Goal: Task Accomplishment & Management: Use online tool/utility

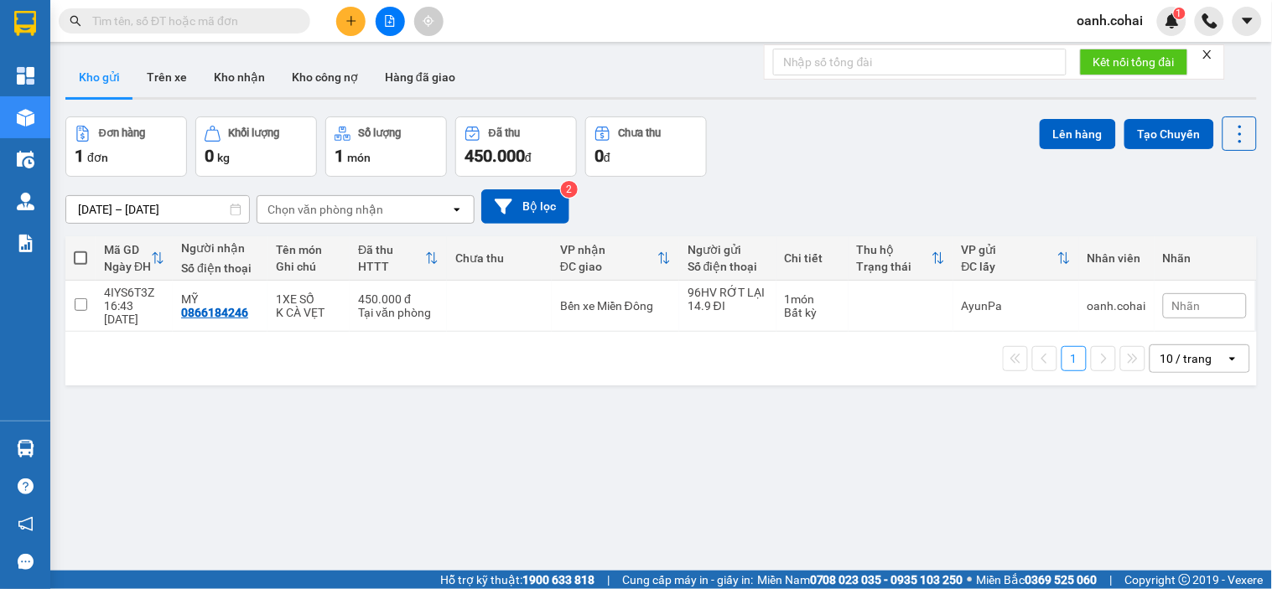
click at [376, 17] on button at bounding box center [390, 21] width 29 height 29
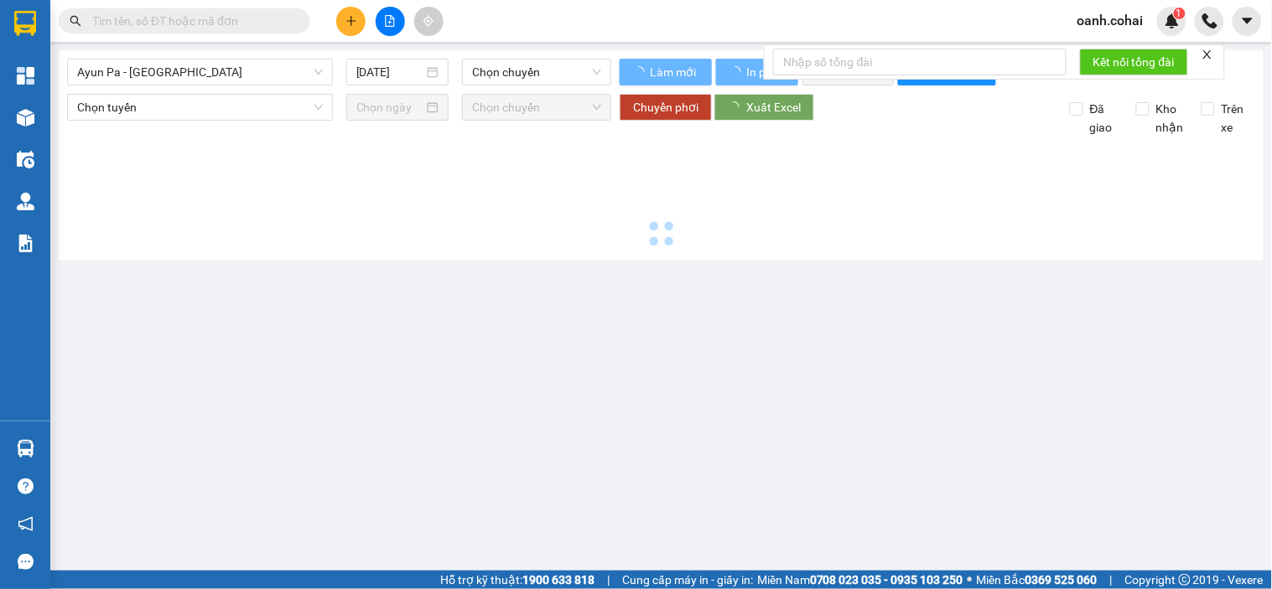
click at [388, 19] on icon "file-add" at bounding box center [390, 21] width 12 height 12
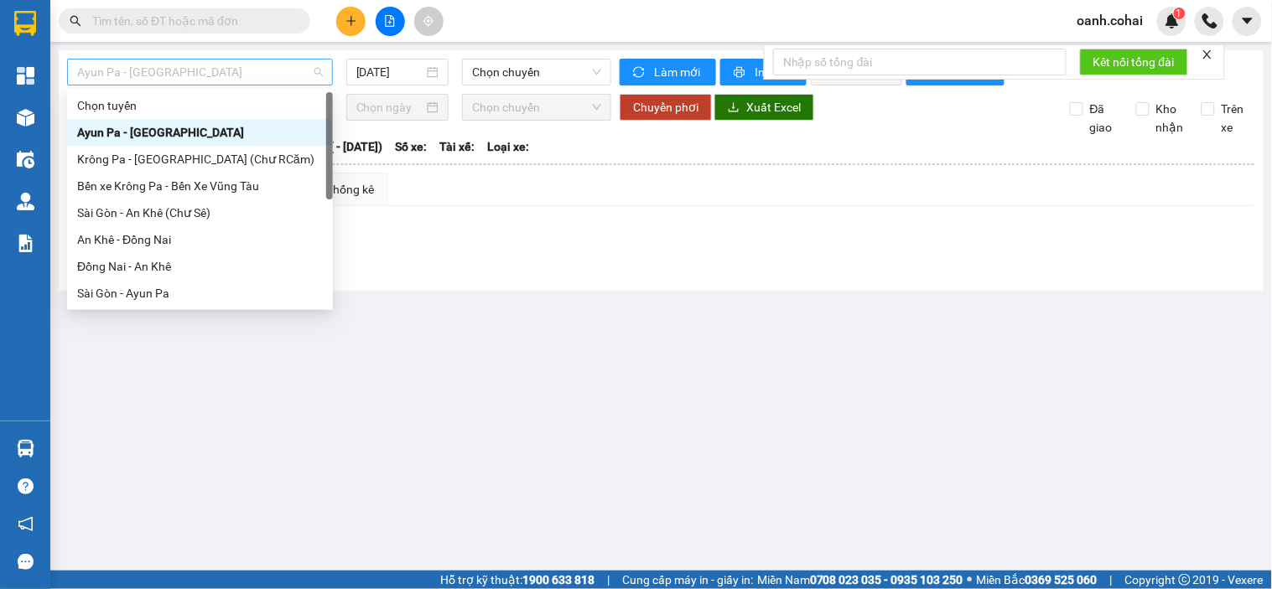
click at [261, 78] on span "Ayun Pa - [GEOGRAPHIC_DATA]" at bounding box center [200, 72] width 246 height 25
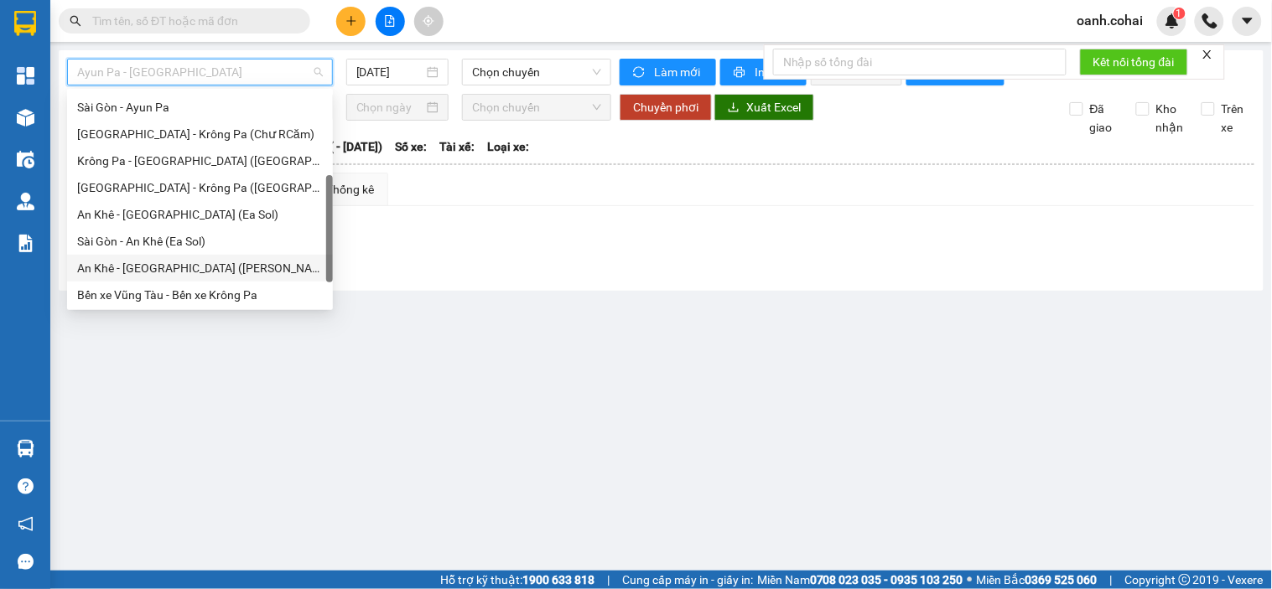
scroll to position [241, 0]
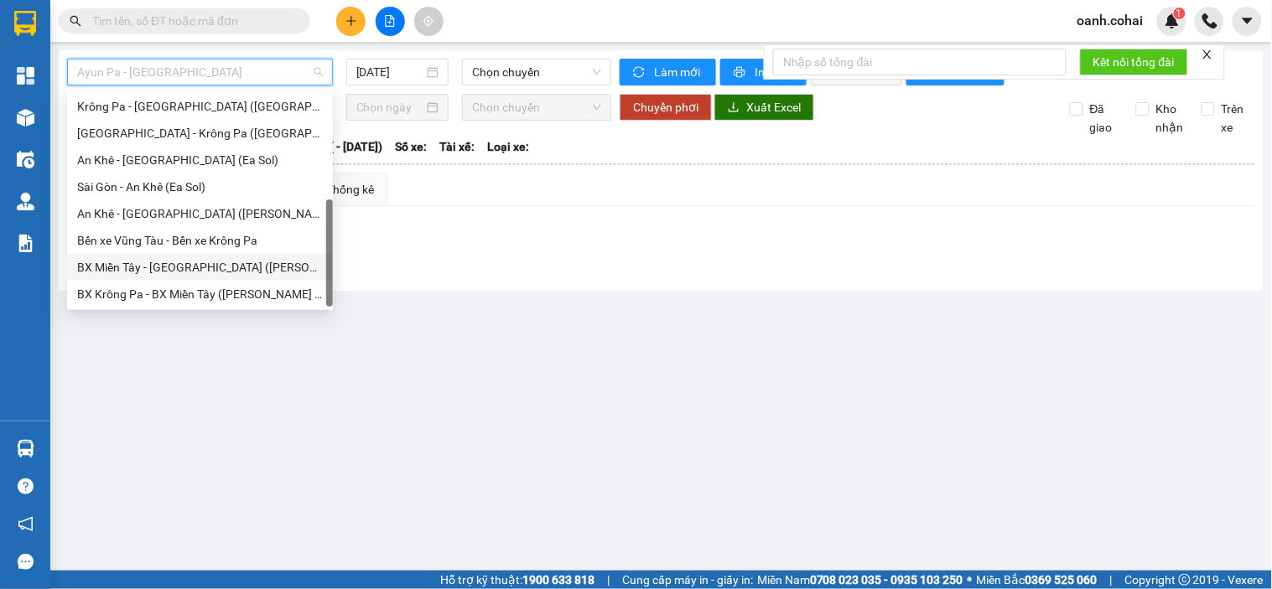
click at [204, 262] on div "BX Miền Tây - [GEOGRAPHIC_DATA] ([PERSON_NAME] - [PERSON_NAME][GEOGRAPHIC_DATA])" at bounding box center [200, 267] width 246 height 18
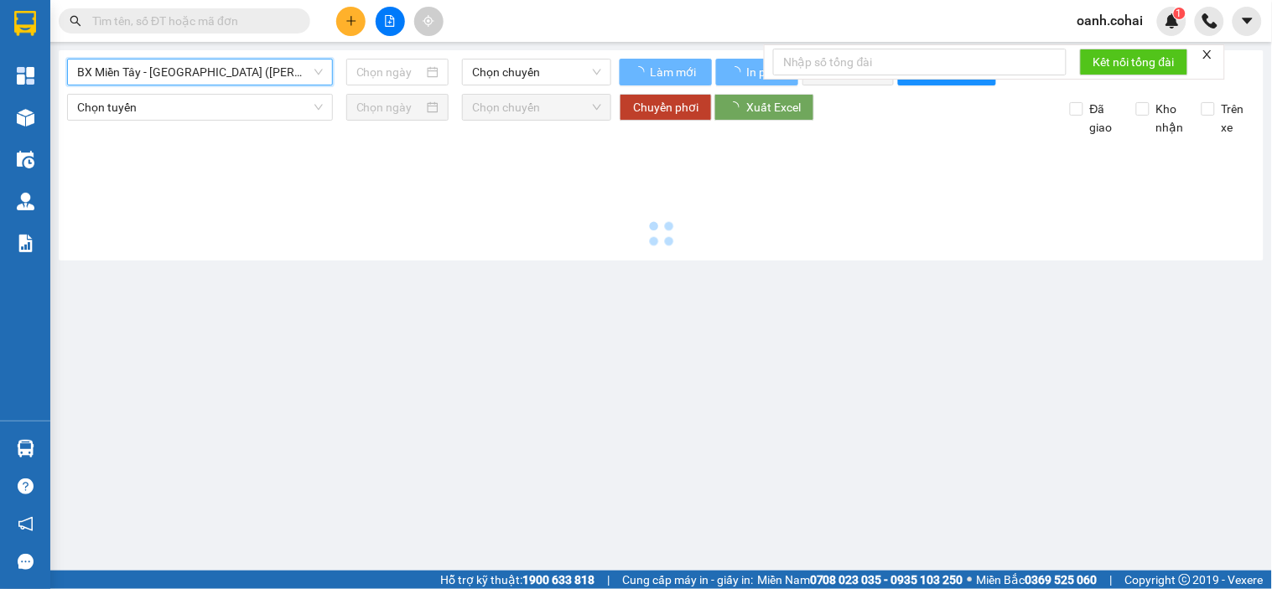
type input "[DATE]"
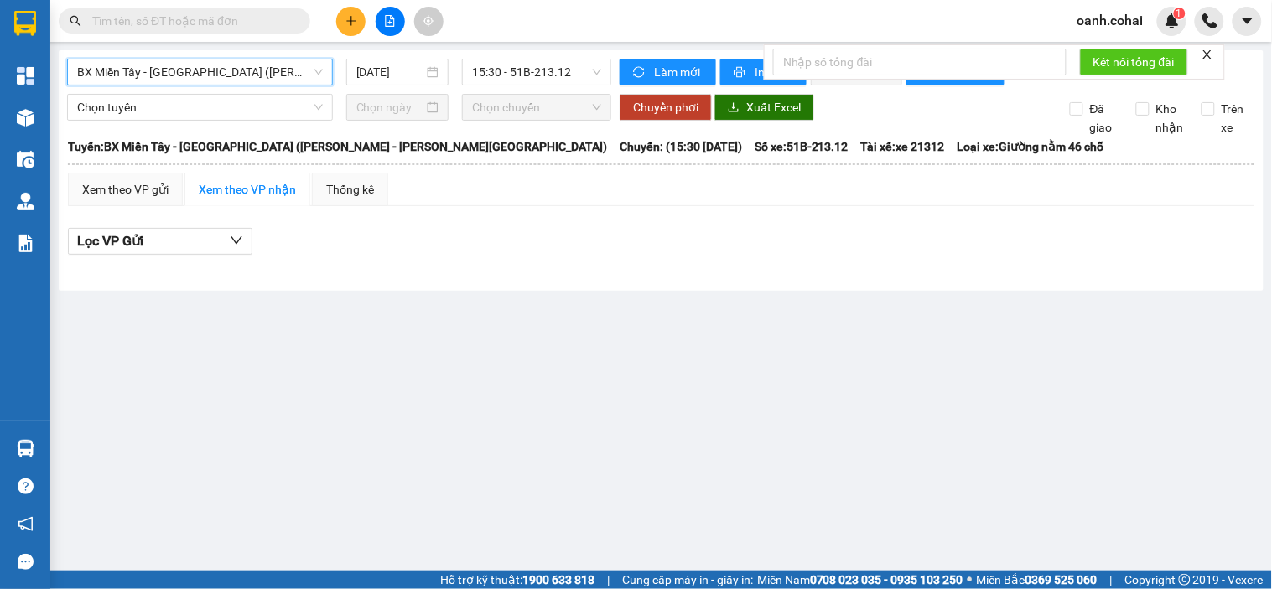
click at [314, 76] on span "BX Miền Tây - [GEOGRAPHIC_DATA] ([PERSON_NAME] - [PERSON_NAME][GEOGRAPHIC_DATA])" at bounding box center [200, 72] width 246 height 25
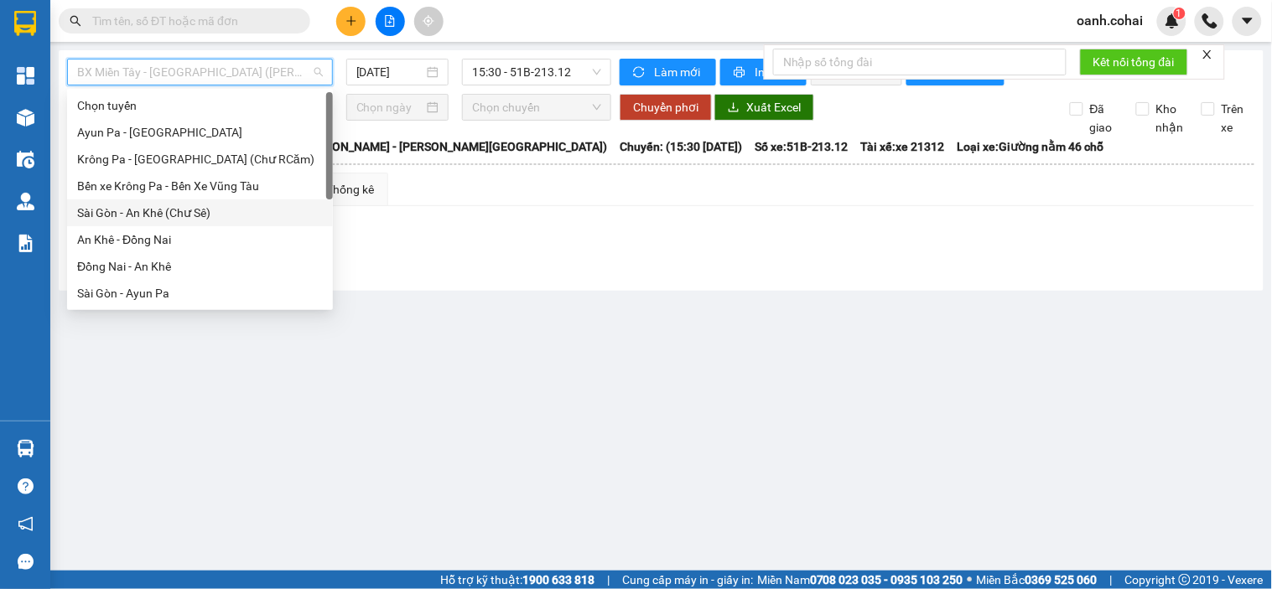
click at [155, 210] on div "Sài Gòn - An Khê (Chư Sê)" at bounding box center [200, 213] width 246 height 18
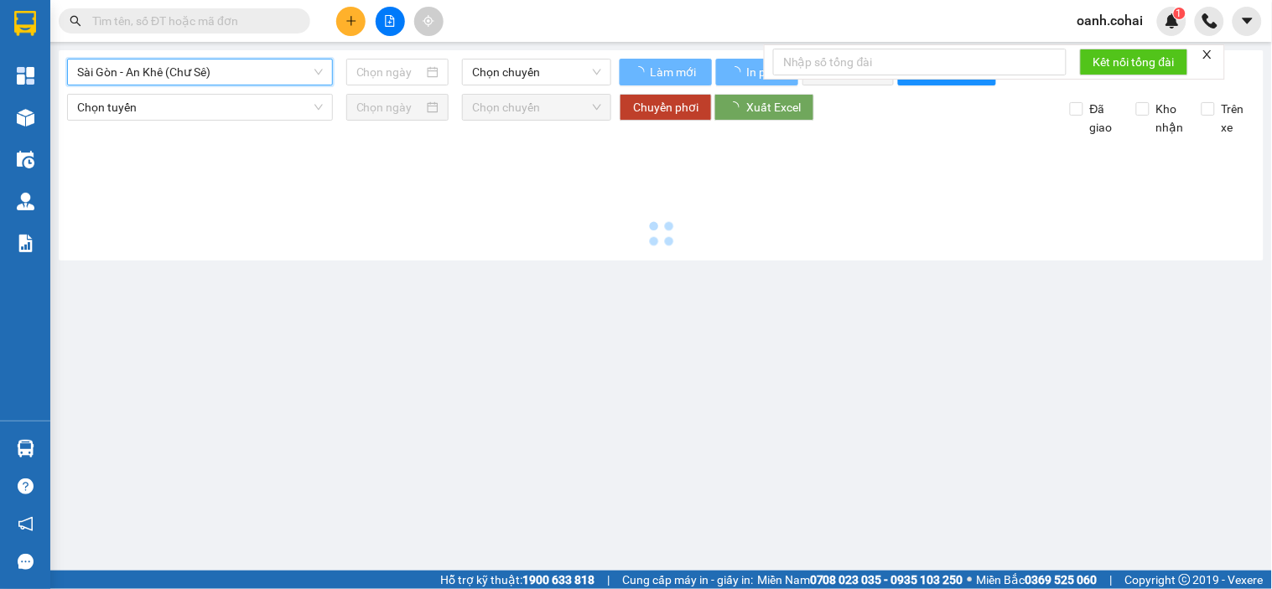
type input "[DATE]"
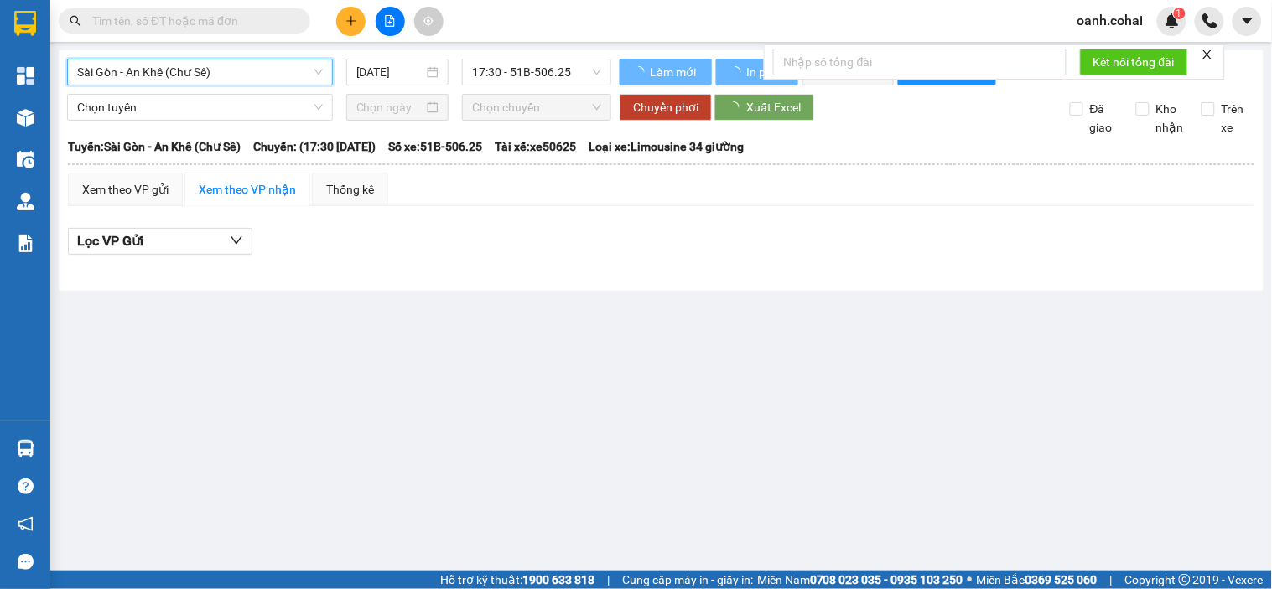
click at [241, 76] on span "Sài Gòn - An Khê (Chư Sê)" at bounding box center [200, 72] width 246 height 25
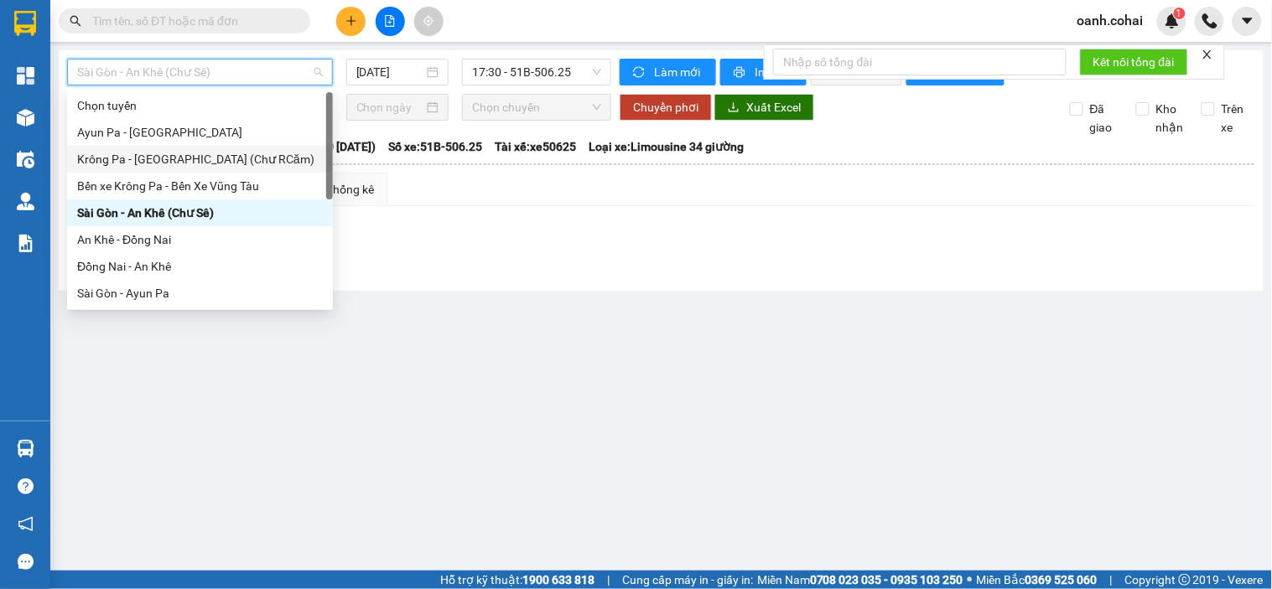
scroll to position [93, 0]
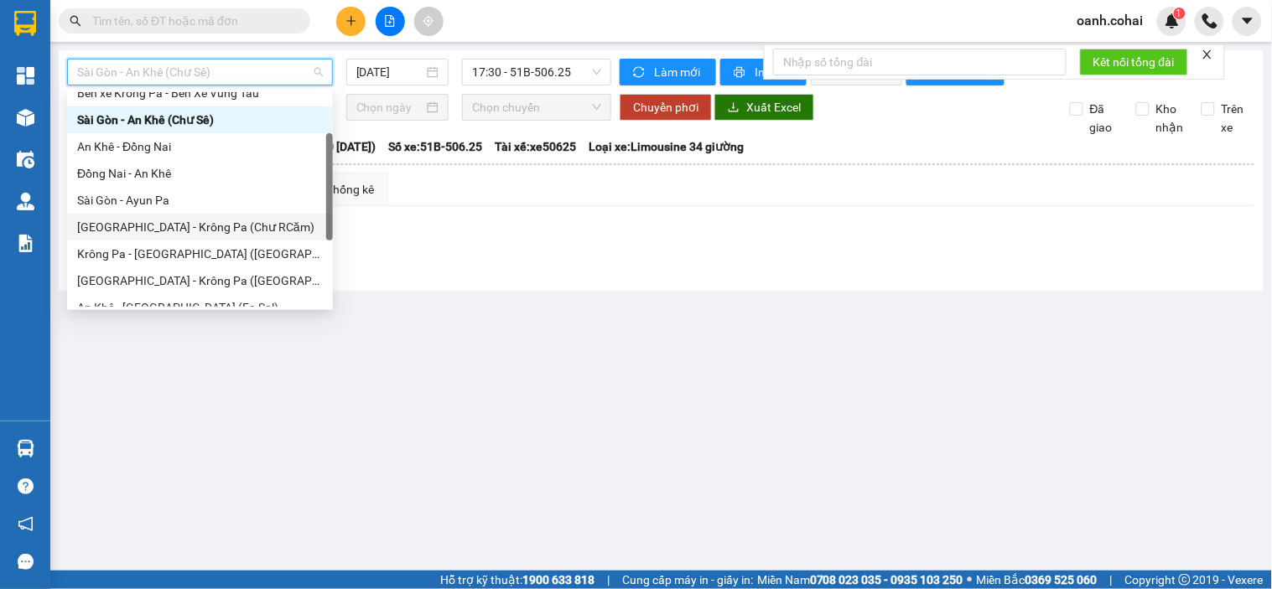
click at [129, 221] on div "[GEOGRAPHIC_DATA] - Krông Pa (Chư RCăm)" at bounding box center [200, 227] width 246 height 18
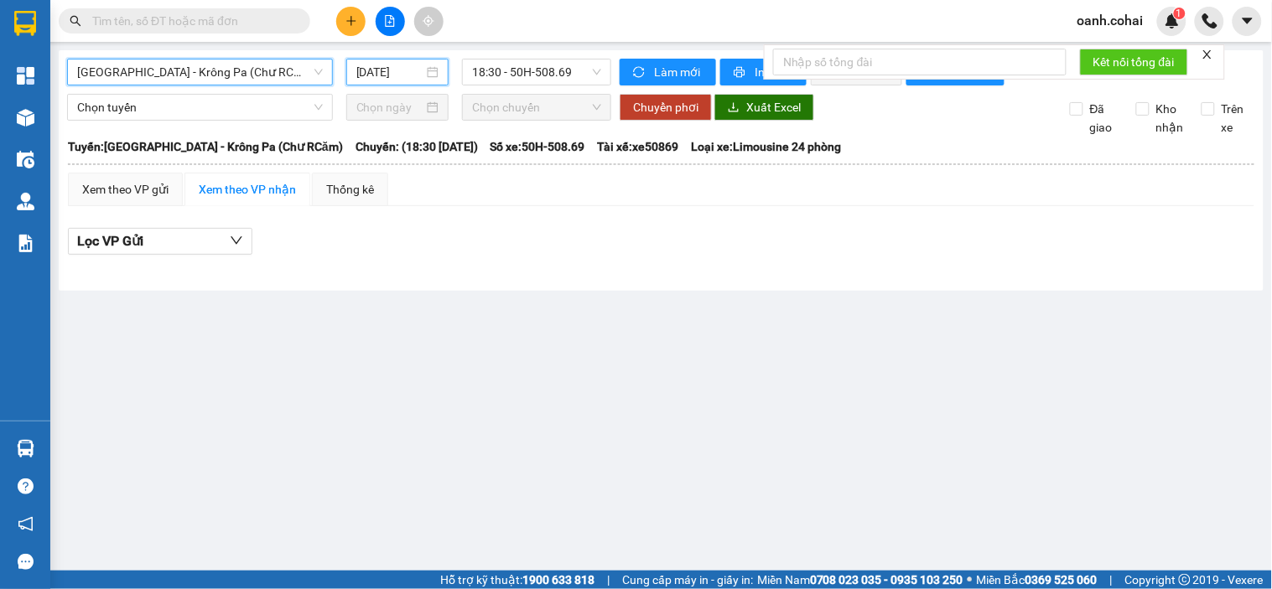
click at [383, 74] on input "[DATE]" at bounding box center [390, 72] width 68 height 18
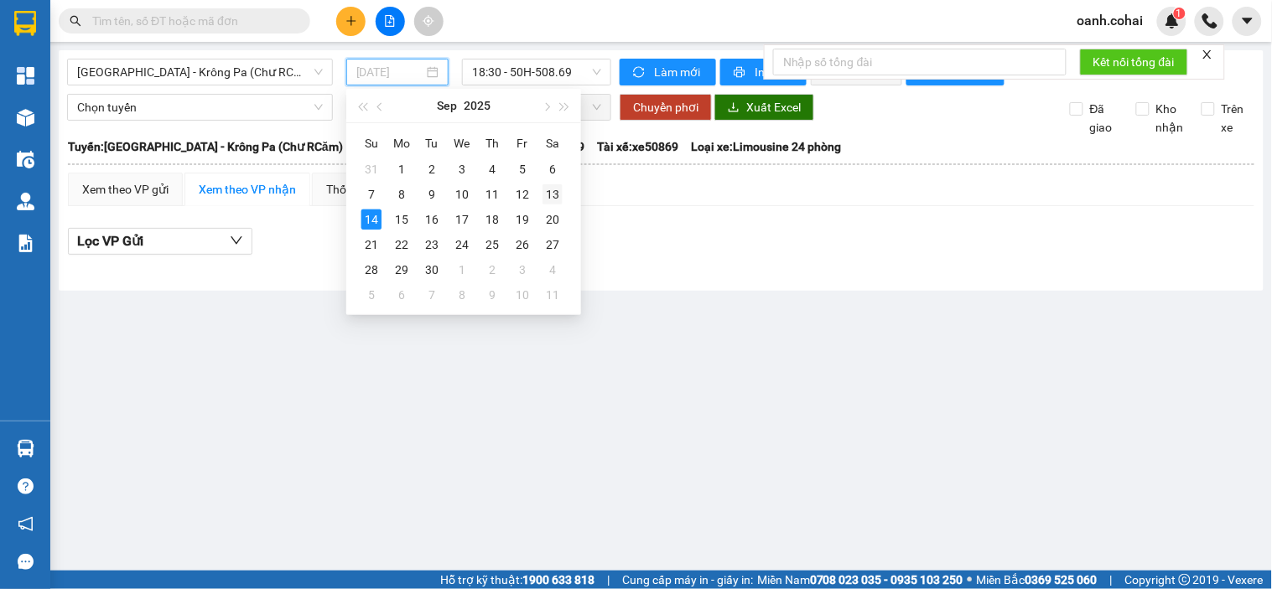
click at [552, 198] on div "13" at bounding box center [552, 194] width 20 height 20
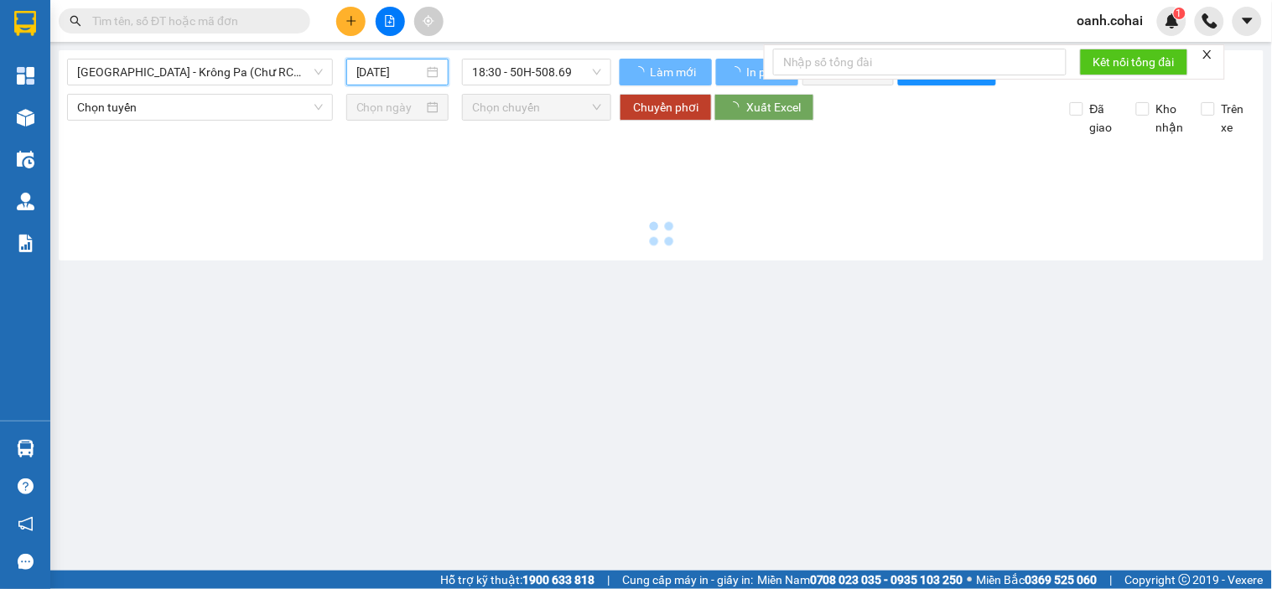
type input "[DATE]"
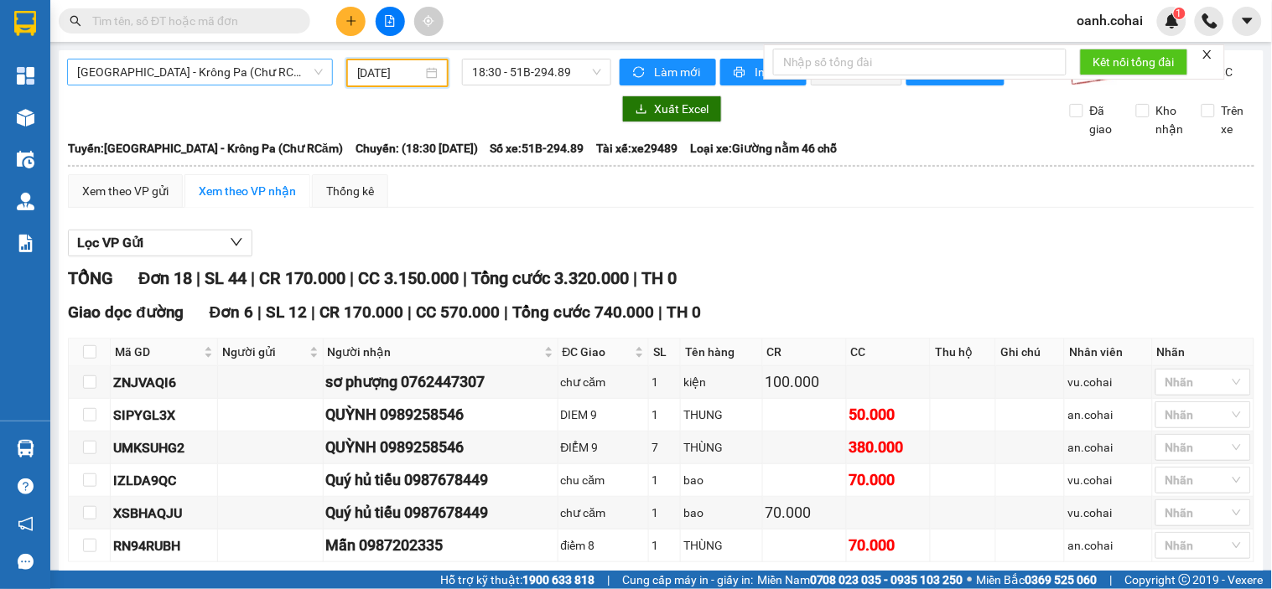
click at [253, 63] on span "[GEOGRAPHIC_DATA] - Krông Pa (Chư RCăm)" at bounding box center [200, 72] width 246 height 25
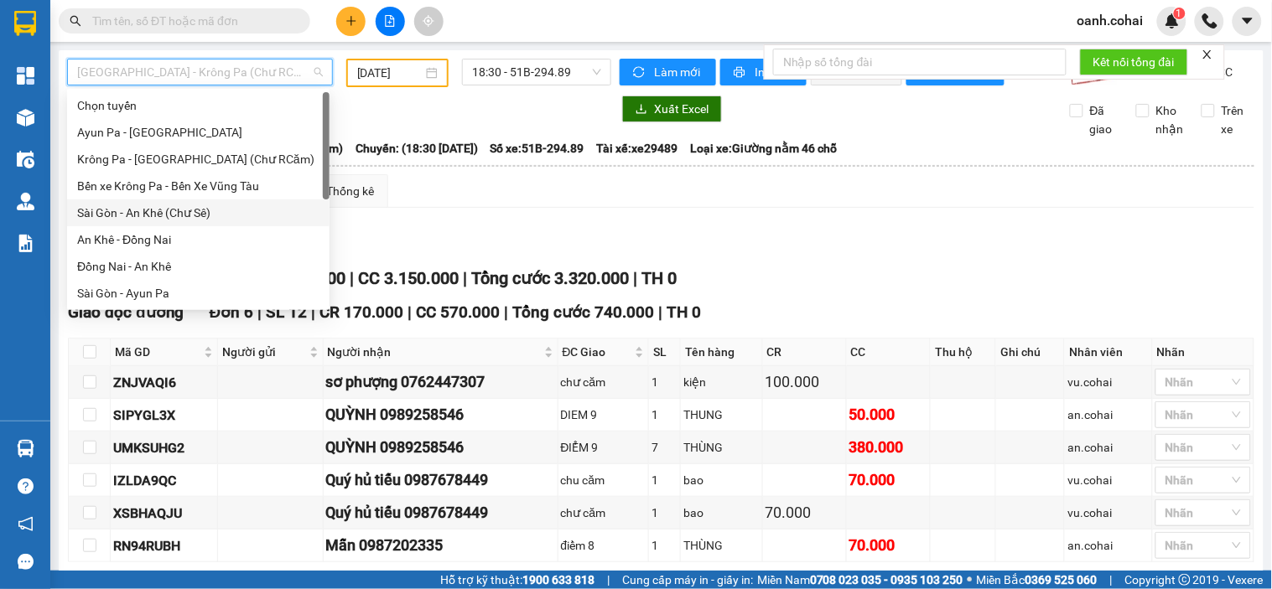
click at [122, 219] on div "Sài Gòn - An Khê (Chư Sê)" at bounding box center [198, 213] width 242 height 18
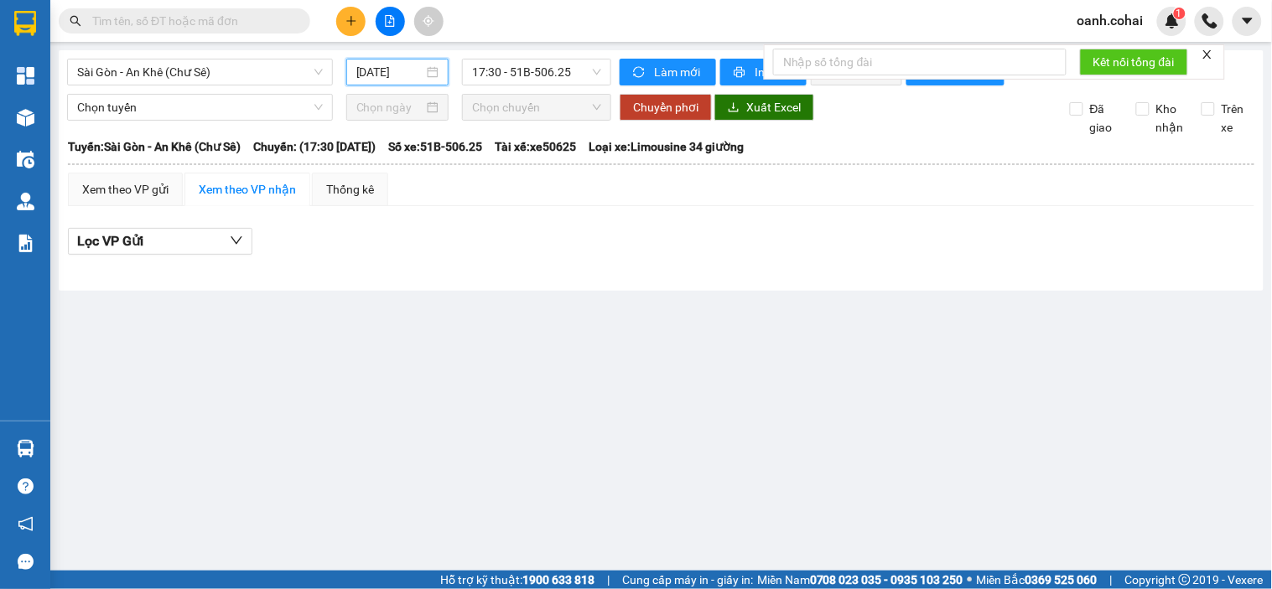
click at [381, 77] on input "[DATE]" at bounding box center [390, 72] width 68 height 18
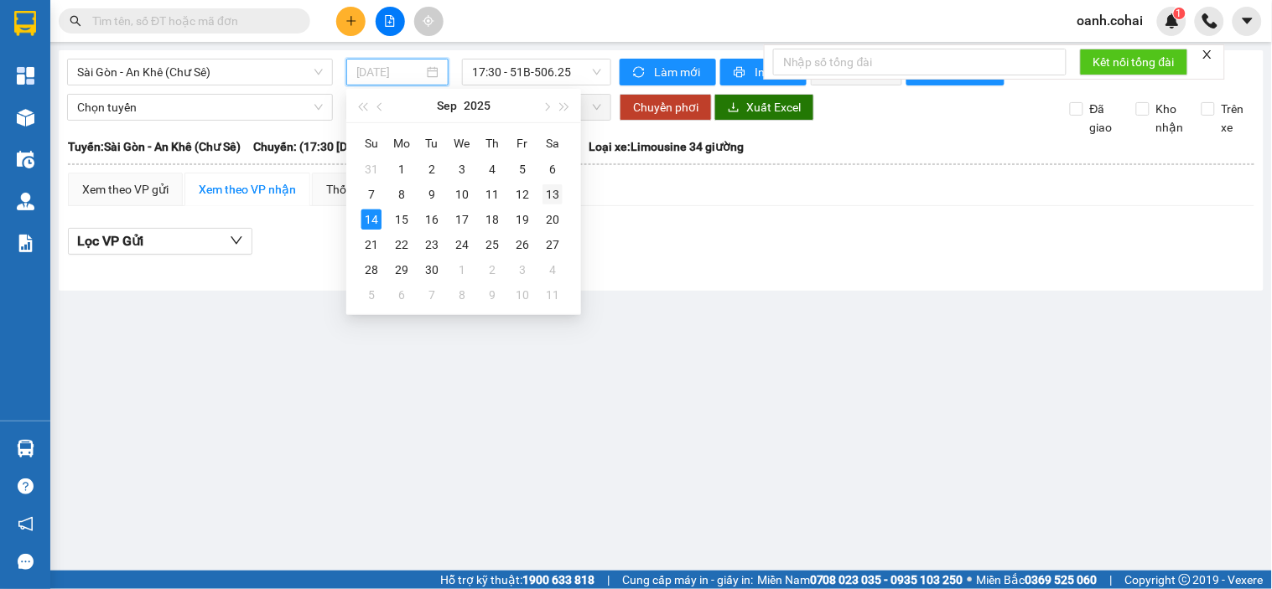
click at [549, 199] on div "13" at bounding box center [552, 194] width 20 height 20
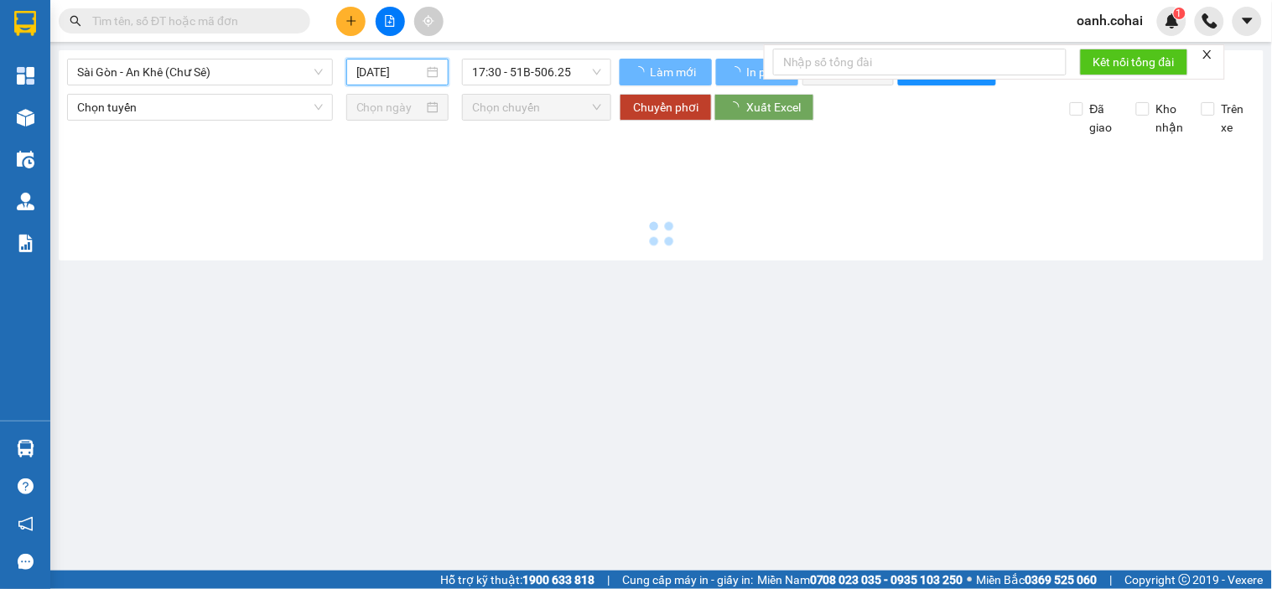
type input "[DATE]"
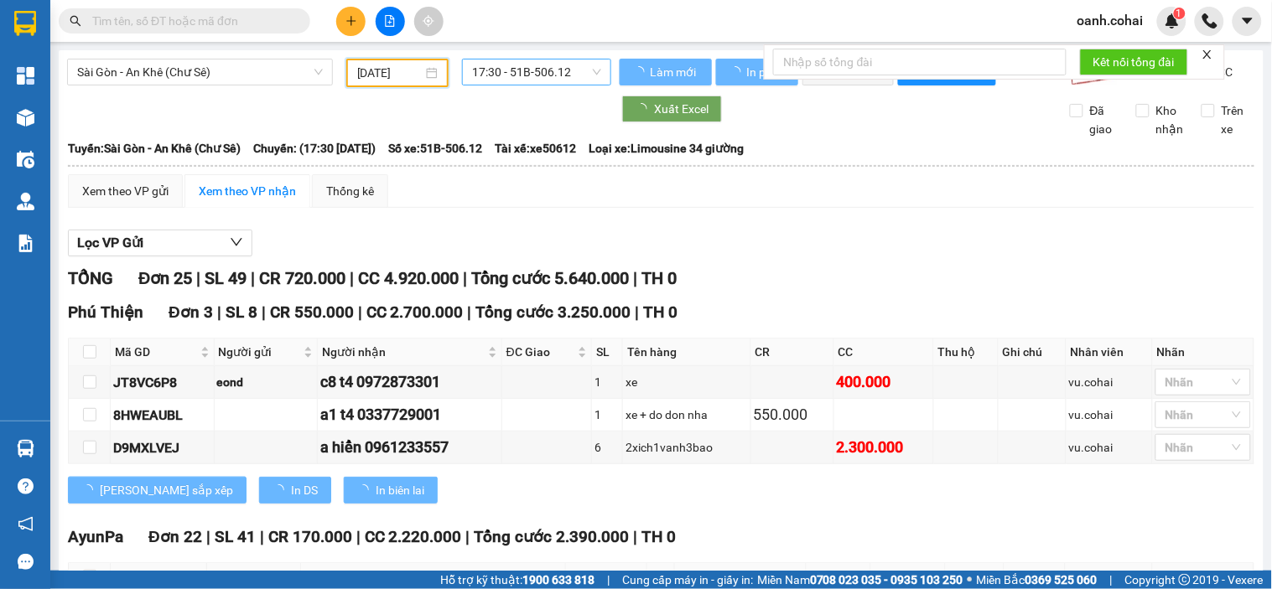
click at [542, 78] on span "17:30 - 51B-506.12" at bounding box center [536, 72] width 129 height 25
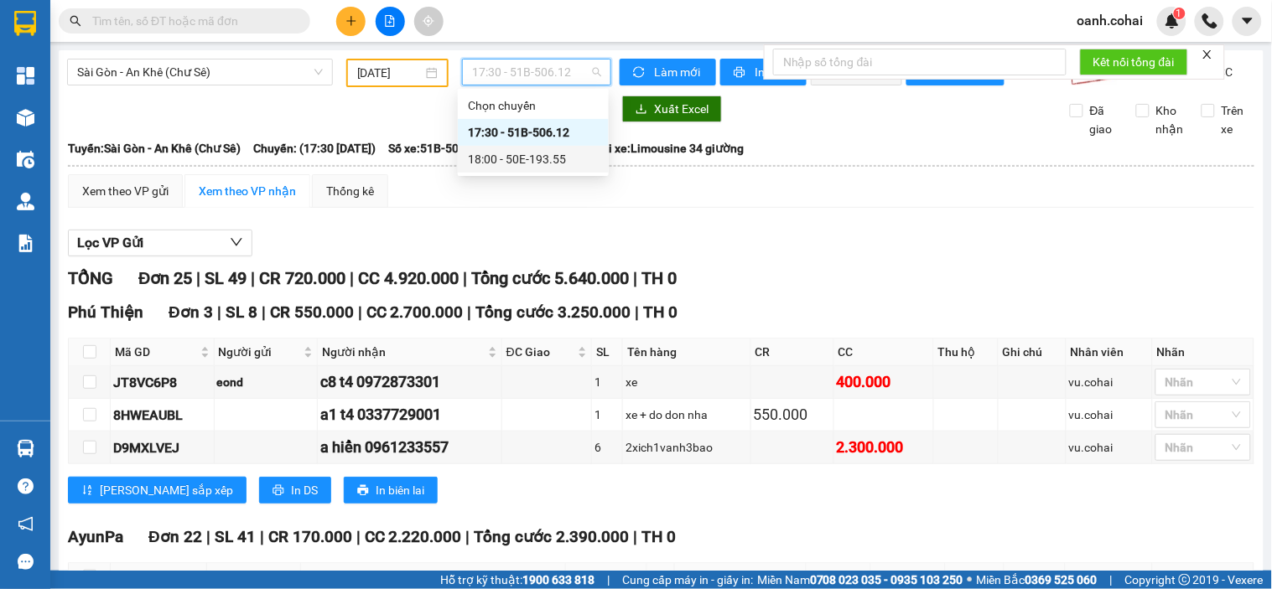
click at [531, 163] on div "18:00 - 50E-193.55" at bounding box center [533, 159] width 131 height 18
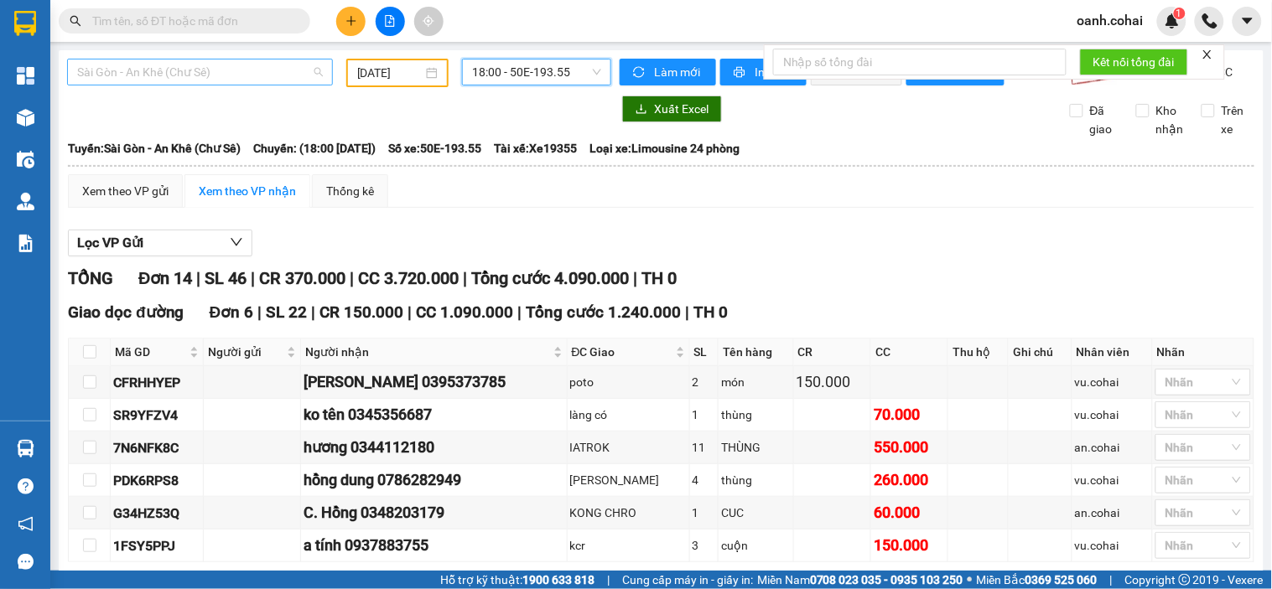
click at [176, 73] on span "Sài Gòn - An Khê (Chư Sê)" at bounding box center [200, 72] width 246 height 25
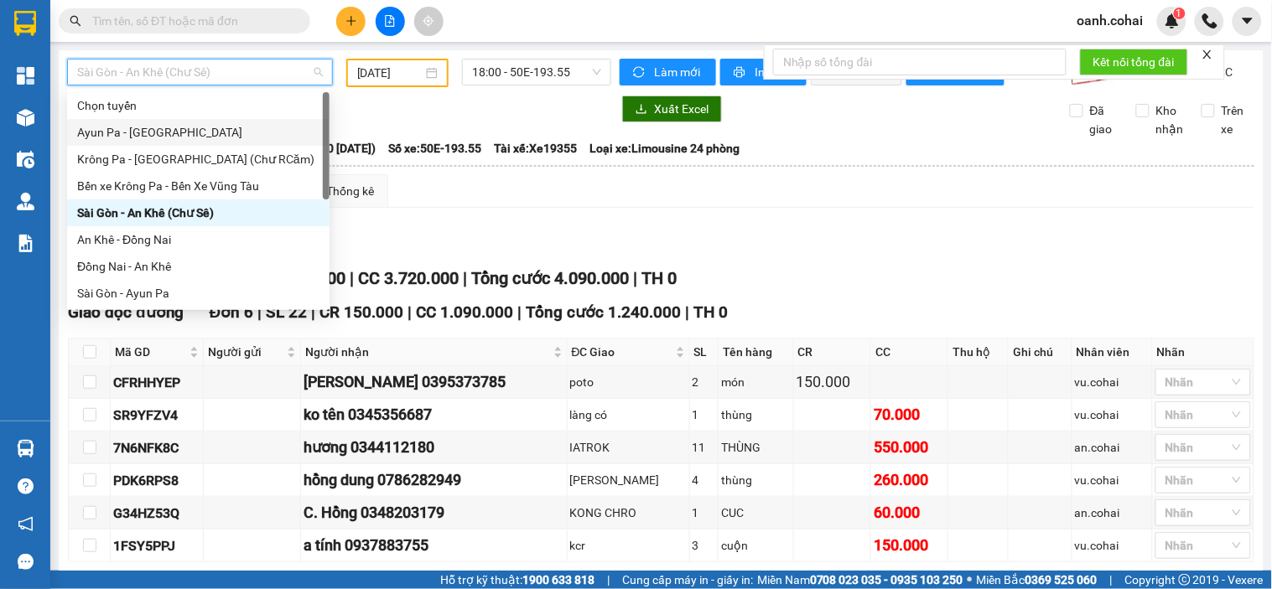
scroll to position [241, 0]
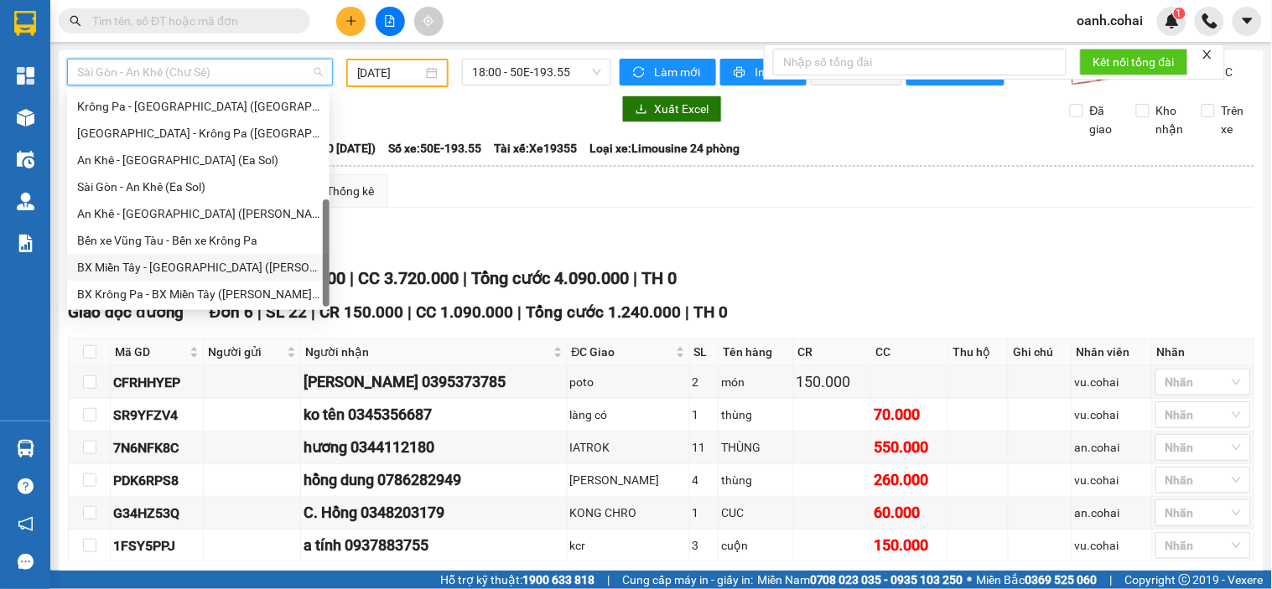
click at [147, 258] on div "BX Miền Tây - [GEOGRAPHIC_DATA] ([PERSON_NAME] - [PERSON_NAME][GEOGRAPHIC_DATA])" at bounding box center [198, 267] width 242 height 18
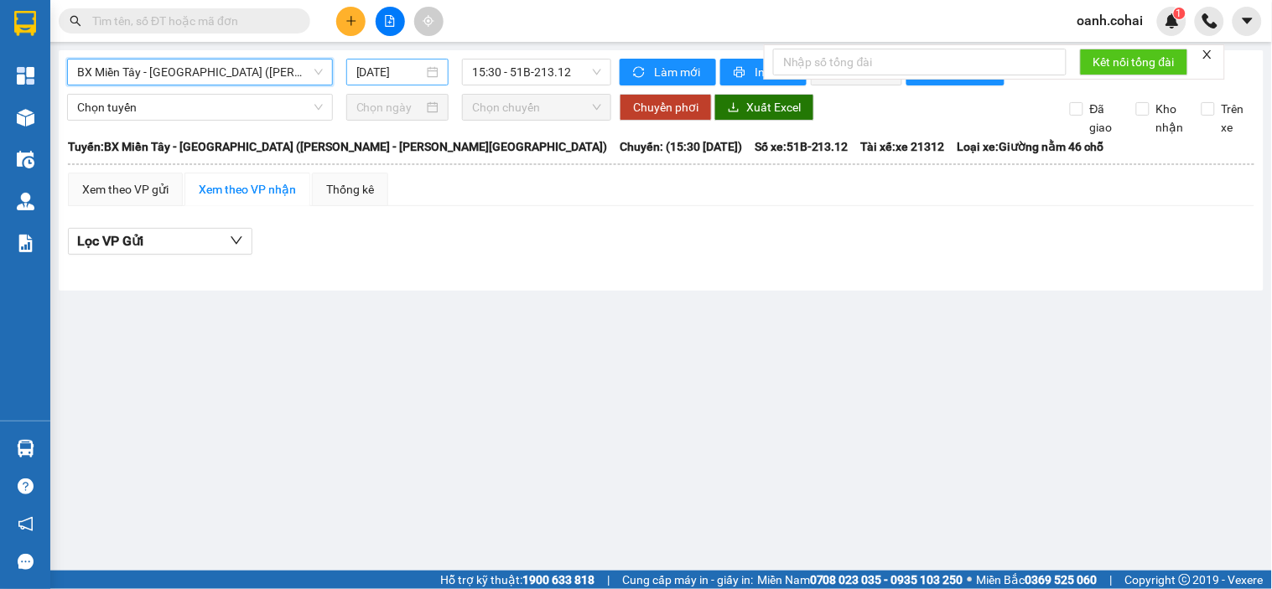
click at [370, 77] on input "[DATE]" at bounding box center [390, 72] width 68 height 18
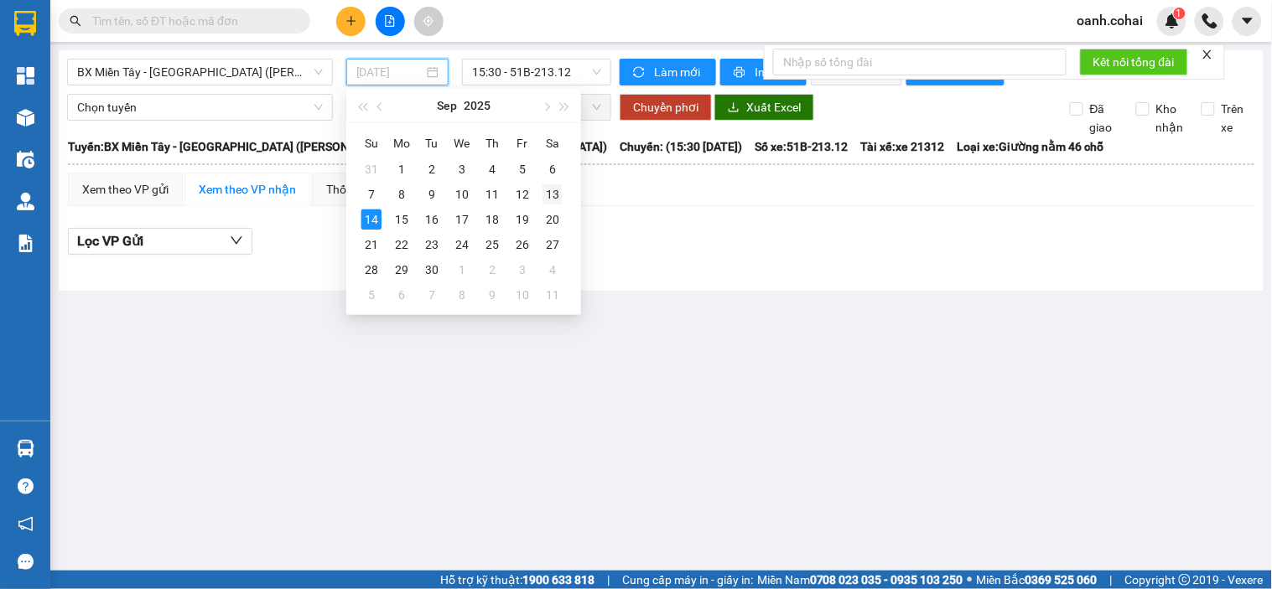
click at [542, 195] on td "13" at bounding box center [552, 194] width 30 height 25
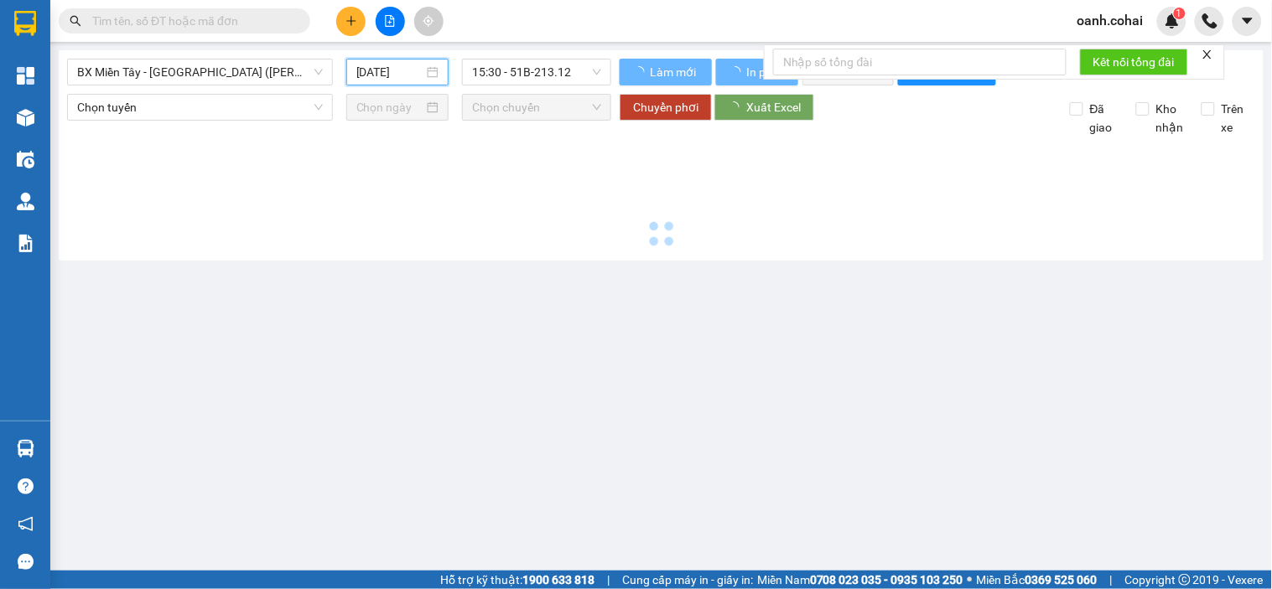
type input "[DATE]"
